Goal: Find specific page/section: Find specific page/section

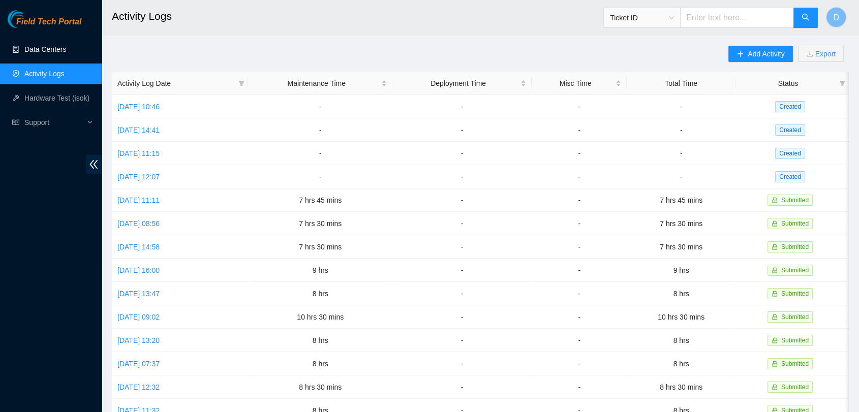
click at [66, 50] on link "Data Centers" at bounding box center [45, 49] width 42 height 8
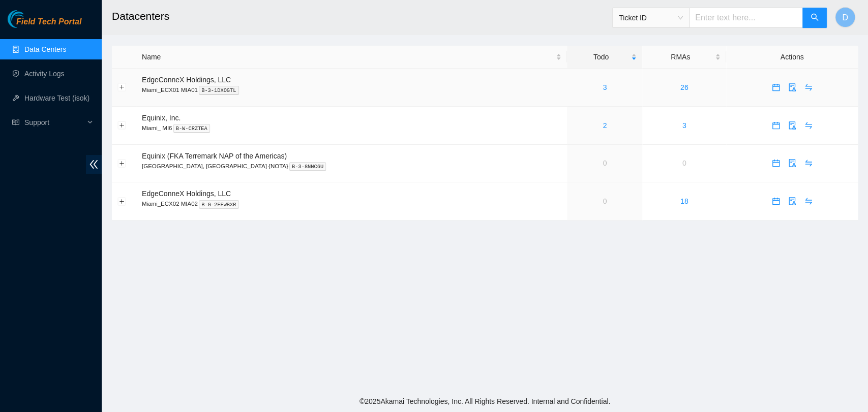
click at [584, 90] on div "3" at bounding box center [604, 87] width 64 height 11
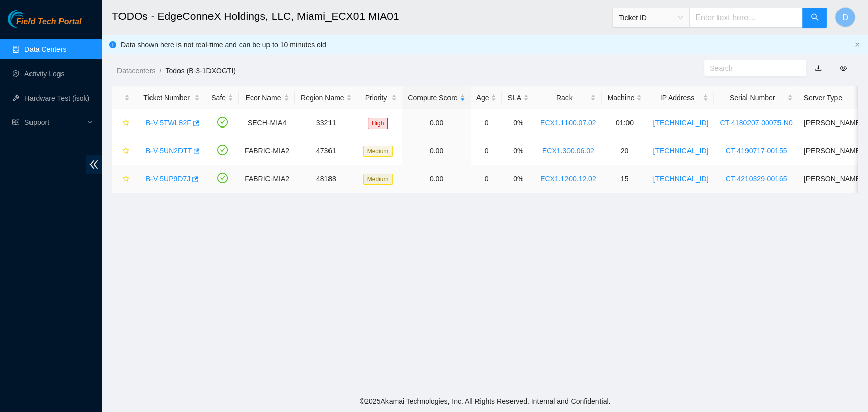
click at [166, 180] on link "B-V-5UP9D7J" at bounding box center [168, 179] width 44 height 8
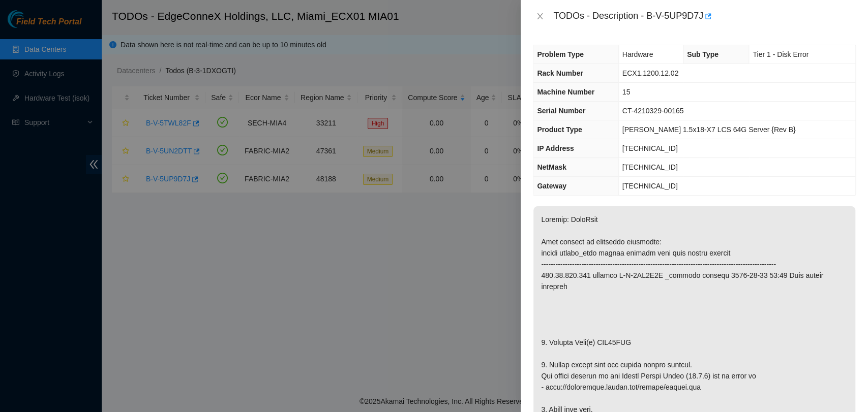
drag, startPoint x: 608, startPoint y: 411, endPoint x: 637, endPoint y: 327, distance: 88.3
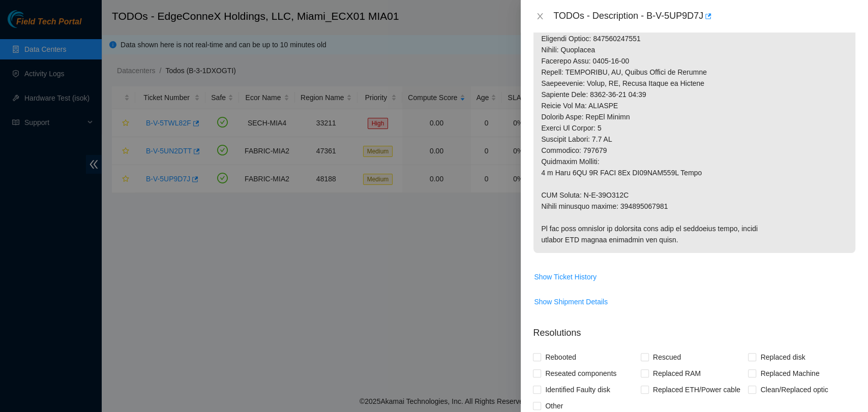
scroll to position [653, 0]
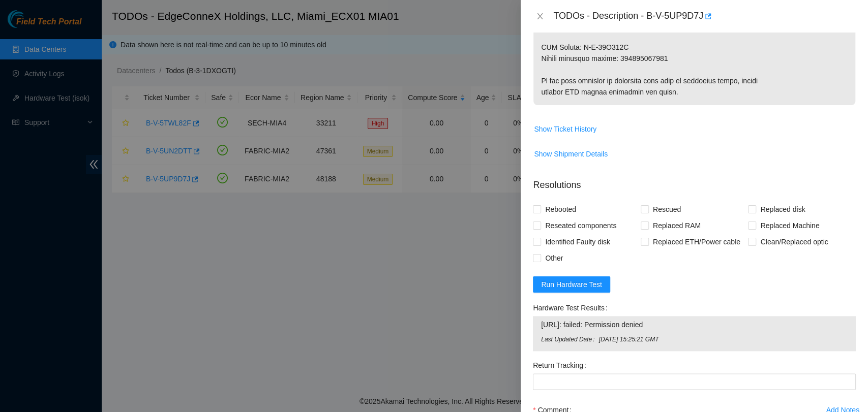
click at [598, 319] on span "[URL]: failed: Permission denied" at bounding box center [694, 324] width 307 height 11
copy span "[URL]: failed: Permission denied"
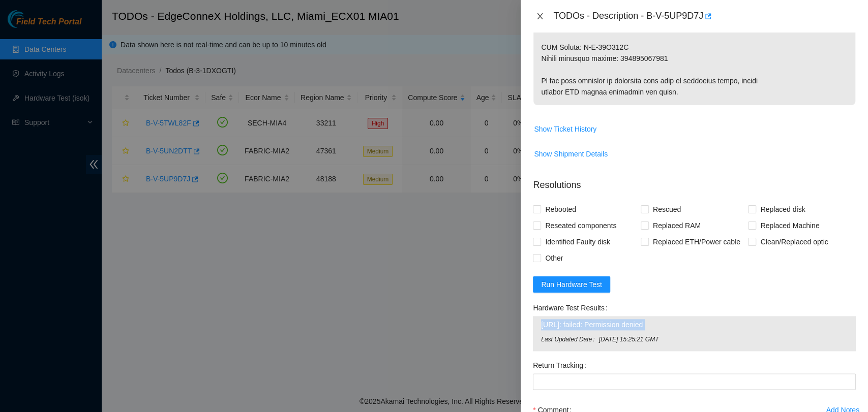
click at [538, 17] on icon "close" at bounding box center [540, 16] width 8 height 8
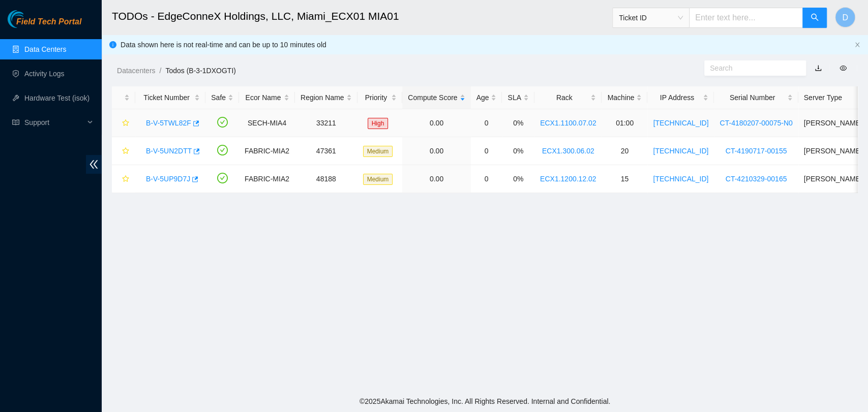
scroll to position [271, 0]
click at [153, 120] on link "B-V-5TWL82F" at bounding box center [168, 123] width 45 height 8
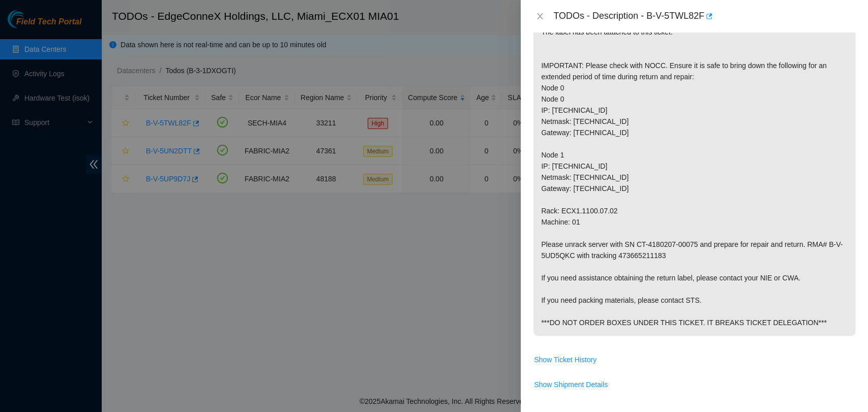
scroll to position [192, 0]
